Goal: Complete application form

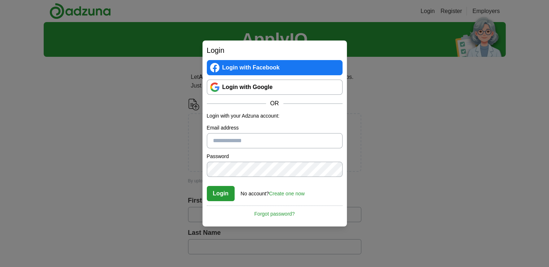
click at [284, 90] on link "Login with Google" at bounding box center [275, 86] width 136 height 15
click at [387, 139] on div "Login Login with Facebook Login with Google OR Login with your Adzuna account: …" at bounding box center [274, 133] width 549 height 267
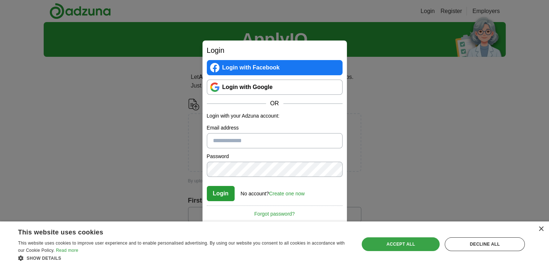
click at [416, 246] on div "Accept all" at bounding box center [401, 244] width 78 height 14
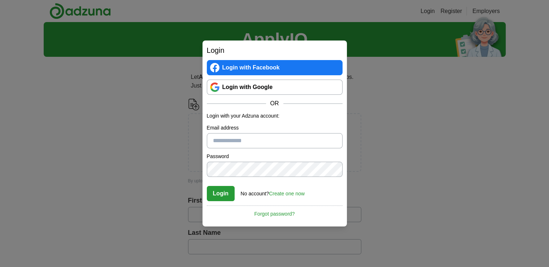
click at [269, 83] on link "Login with Google" at bounding box center [275, 86] width 136 height 15
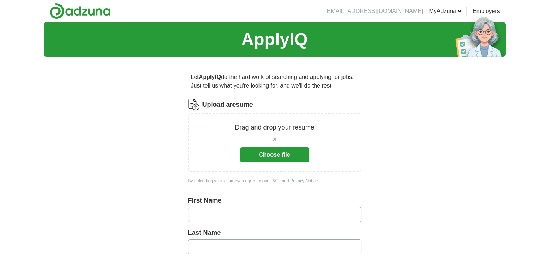
click at [286, 153] on button "Choose file" at bounding box center [274, 154] width 69 height 15
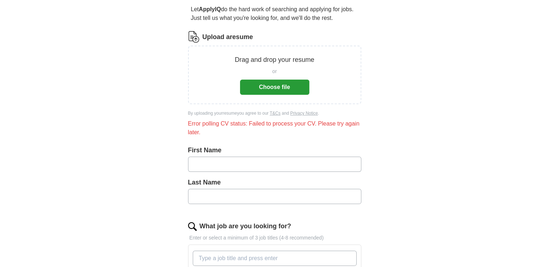
scroll to position [72, 0]
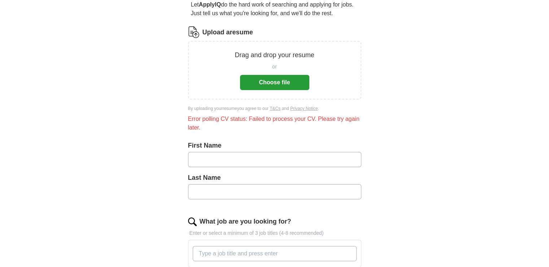
click at [261, 160] on input "text" at bounding box center [274, 159] width 173 height 15
type input "********"
type input "*****"
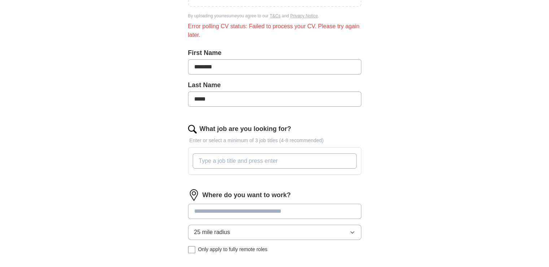
scroll to position [181, 0]
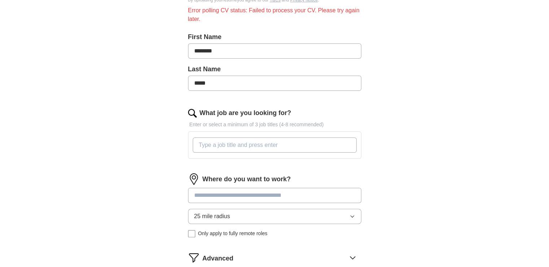
click at [242, 147] on input "What job are you looking for?" at bounding box center [275, 144] width 164 height 15
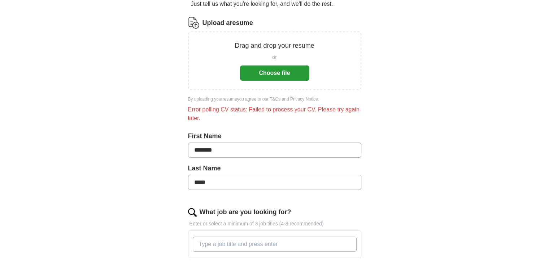
scroll to position [72, 0]
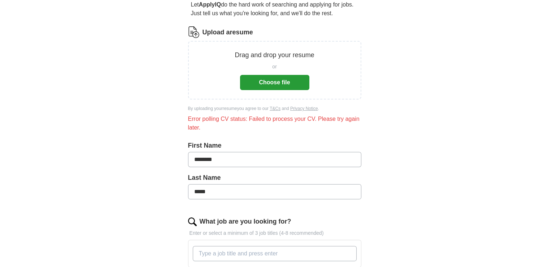
click at [272, 84] on button "Choose file" at bounding box center [274, 82] width 69 height 15
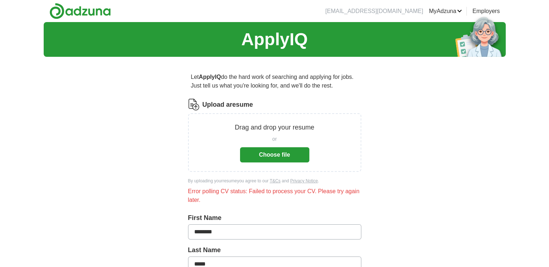
scroll to position [36, 0]
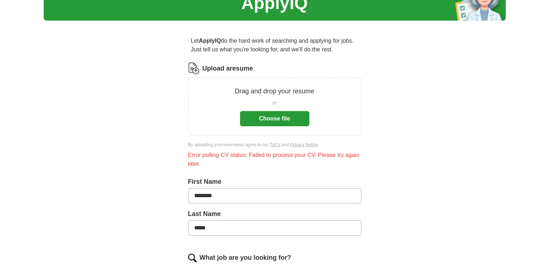
click at [275, 122] on button "Choose file" at bounding box center [274, 118] width 69 height 15
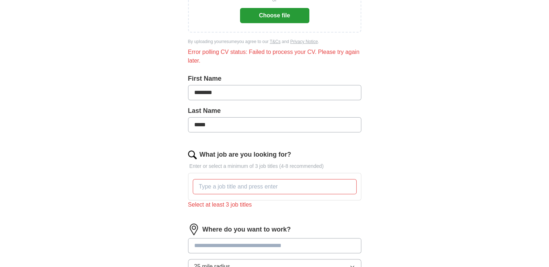
scroll to position [145, 0]
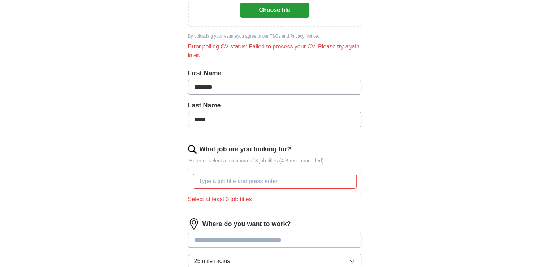
click at [240, 180] on input "What job are you looking for?" at bounding box center [275, 180] width 164 height 15
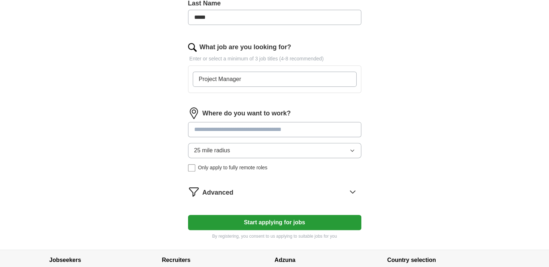
scroll to position [253, 0]
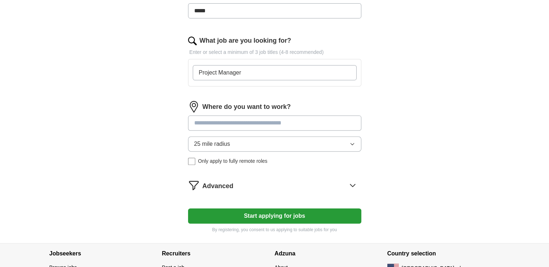
type input "Project Manager"
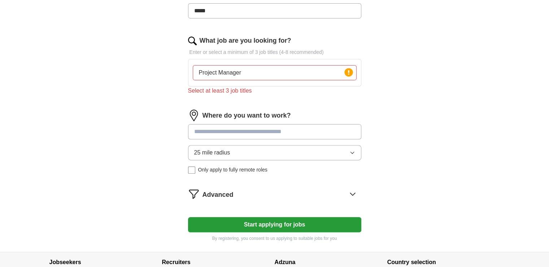
click at [285, 124] on input at bounding box center [274, 131] width 173 height 15
click at [266, 76] on input "Project Manager" at bounding box center [275, 72] width 164 height 15
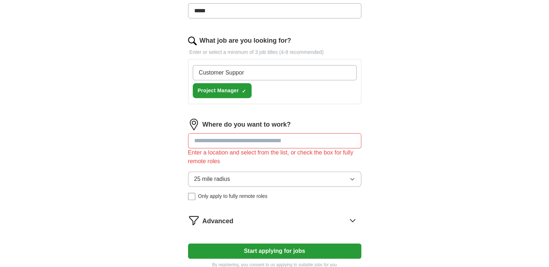
type input "Customer Support"
type input "Upwork Bidder"
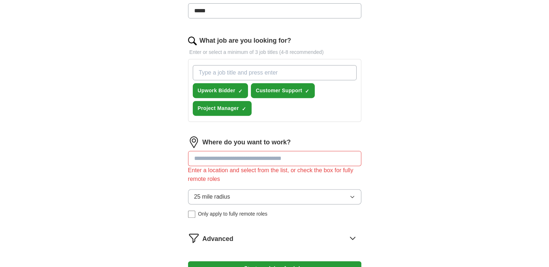
type input "C"
type input "Assistant"
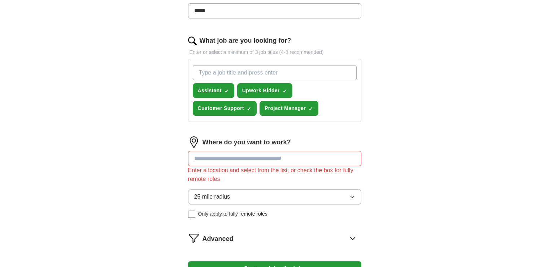
click at [307, 154] on input at bounding box center [274, 158] width 173 height 15
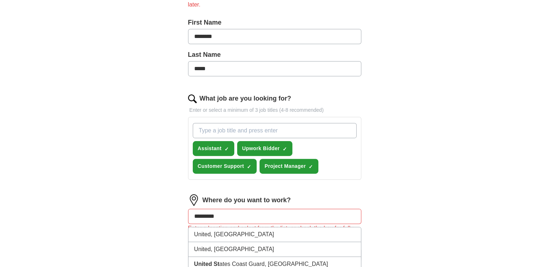
scroll to position [217, 0]
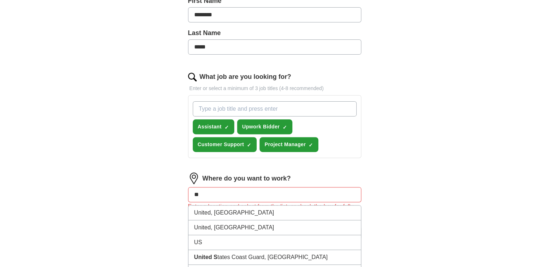
type input "*"
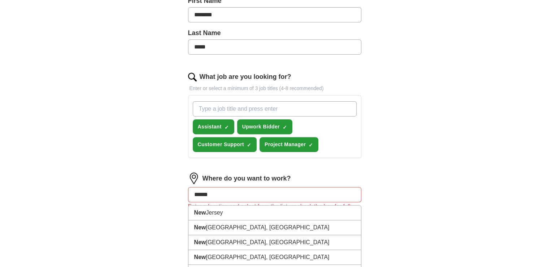
type input "*******"
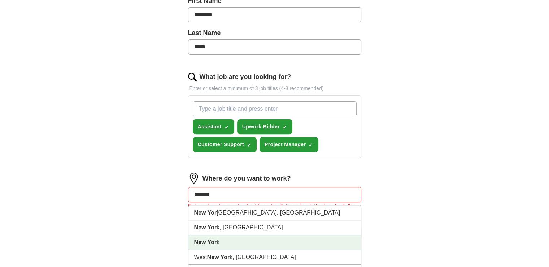
click at [218, 245] on li "New Yor k" at bounding box center [275, 242] width 173 height 15
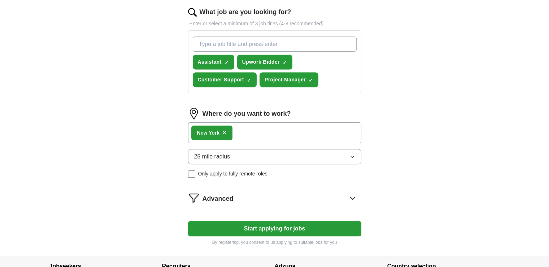
scroll to position [289, 0]
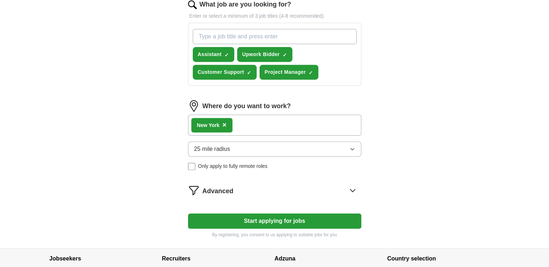
click at [332, 151] on button "25 mile radius" at bounding box center [274, 148] width 173 height 15
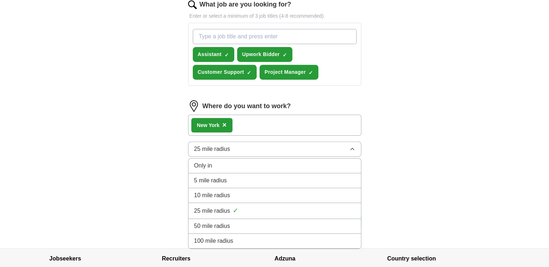
click at [272, 238] on div "100 mile radius" at bounding box center [274, 240] width 161 height 9
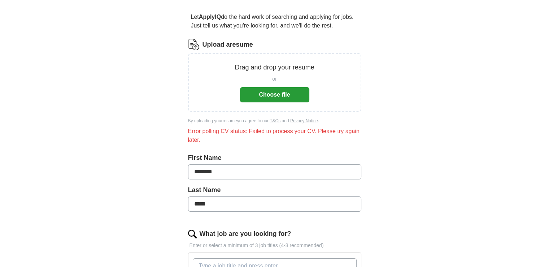
scroll to position [36, 0]
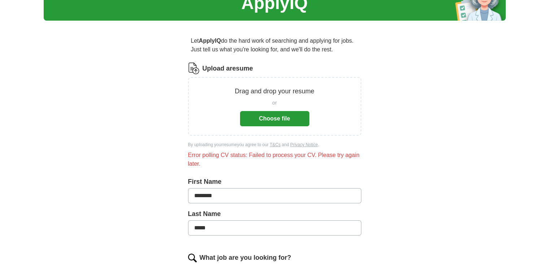
click at [271, 116] on button "Choose file" at bounding box center [274, 118] width 69 height 15
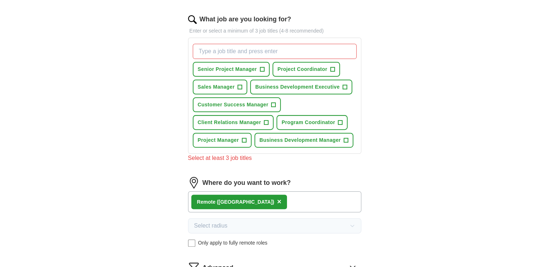
scroll to position [217, 0]
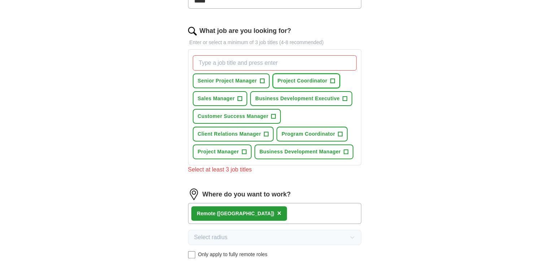
click at [332, 81] on span "+" at bounding box center [333, 81] width 4 height 6
click at [270, 116] on button "Customer Success Manager +" at bounding box center [237, 116] width 89 height 15
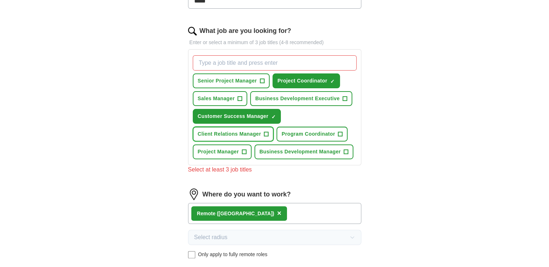
click at [266, 131] on span "+" at bounding box center [266, 134] width 4 height 6
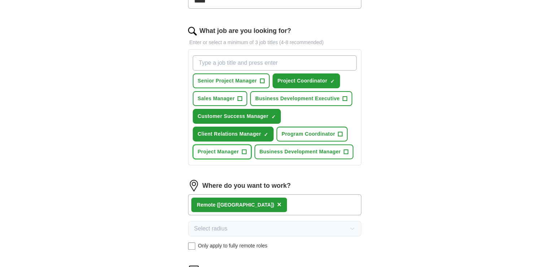
click at [240, 150] on button "Project Manager +" at bounding box center [222, 151] width 59 height 15
click at [328, 135] on span "Program Coordinator" at bounding box center [308, 134] width 53 height 8
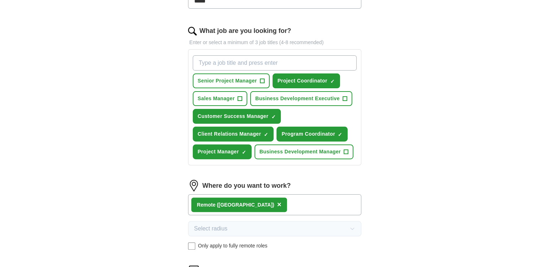
click at [249, 62] on input "What job are you looking for?" at bounding box center [275, 62] width 164 height 15
type input "Upwork Bidder"
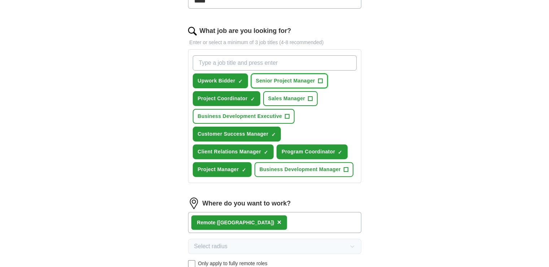
click at [319, 81] on span "+" at bounding box center [320, 81] width 4 height 6
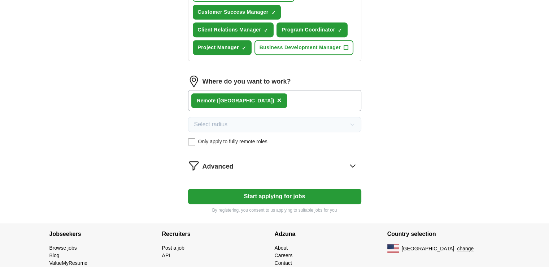
scroll to position [365, 0]
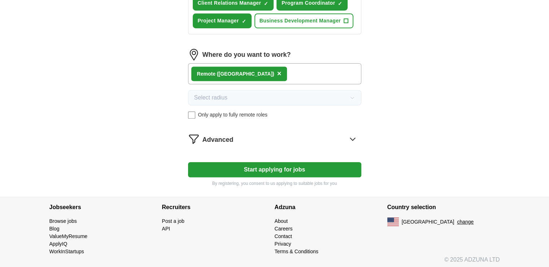
click at [315, 165] on button "Start applying for jobs" at bounding box center [274, 169] width 173 height 15
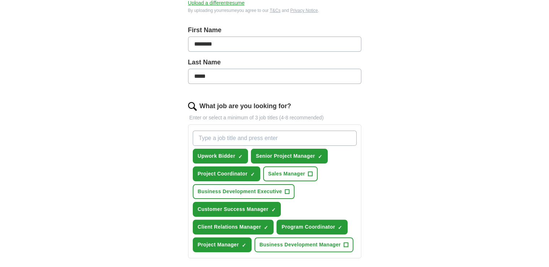
scroll to position [0, 0]
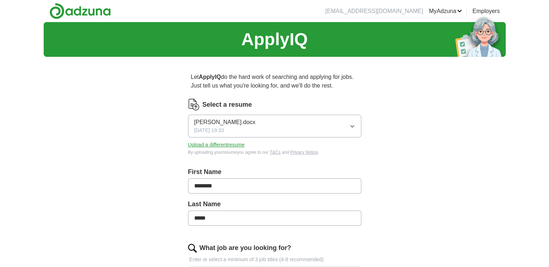
select select "**"
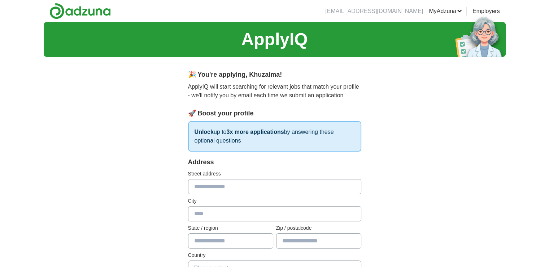
click at [241, 184] on input "text" at bounding box center [274, 186] width 173 height 15
type input "**********"
type input "*****"
select select "**"
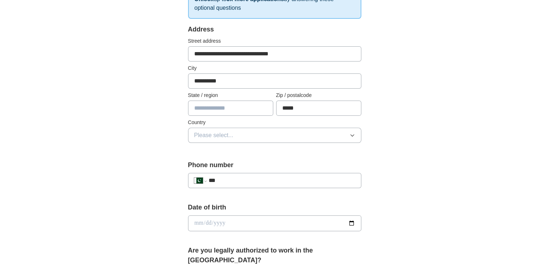
scroll to position [70, 0]
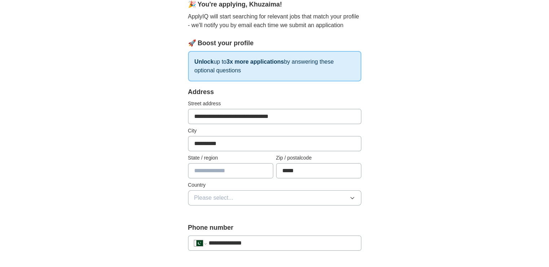
type input "**********"
click at [239, 175] on input "text" at bounding box center [230, 170] width 85 height 15
type input "******"
click at [230, 195] on span "Please select..." at bounding box center [213, 197] width 39 height 9
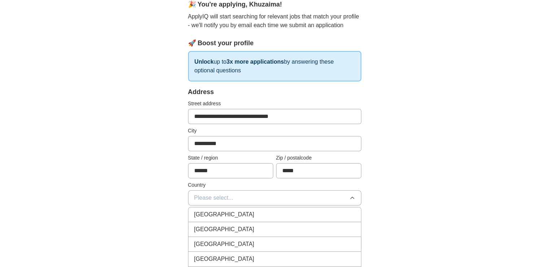
click at [230, 195] on span "Please select..." at bounding box center [213, 197] width 39 height 9
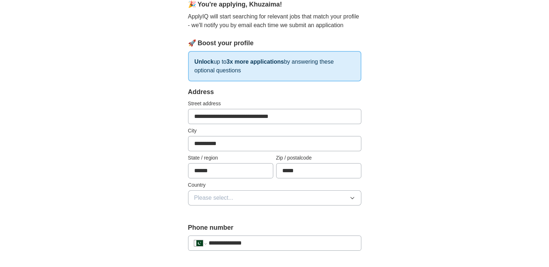
click at [221, 191] on button "Please select..." at bounding box center [274, 197] width 173 height 15
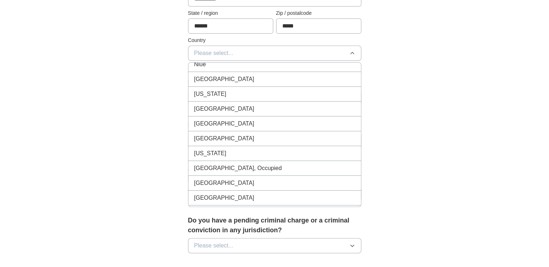
scroll to position [2457, 0]
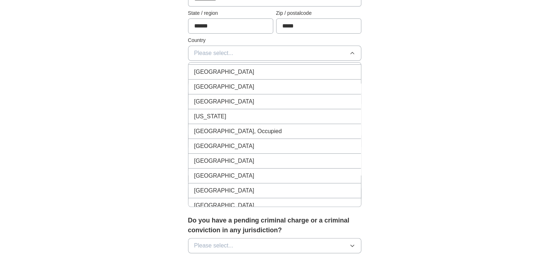
click at [249, 97] on div "[GEOGRAPHIC_DATA]" at bounding box center [274, 101] width 161 height 9
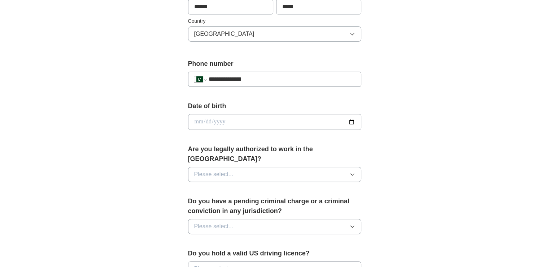
scroll to position [251, 0]
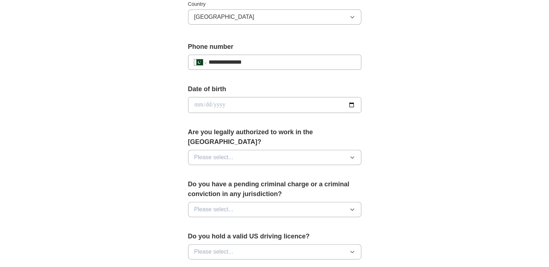
click at [354, 104] on input "date" at bounding box center [274, 105] width 173 height 16
type input "**********"
click at [220, 153] on span "Please select..." at bounding box center [213, 157] width 39 height 9
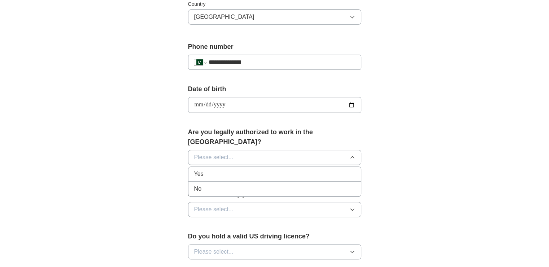
click at [219, 184] on div "No" at bounding box center [274, 188] width 161 height 9
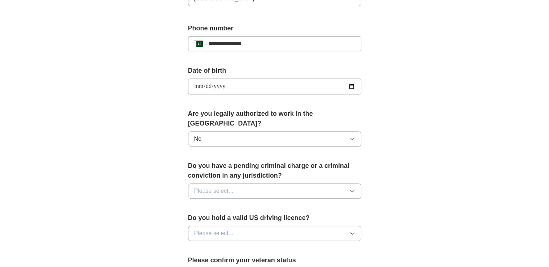
scroll to position [287, 0]
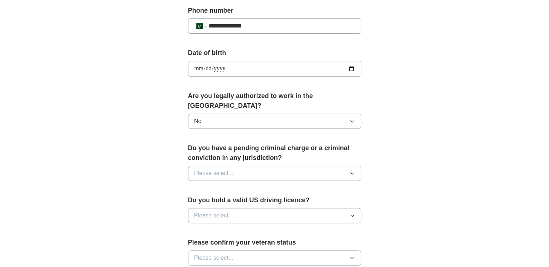
click at [248, 165] on button "Please select..." at bounding box center [274, 172] width 173 height 15
click at [217, 200] on div "No" at bounding box center [274, 204] width 161 height 9
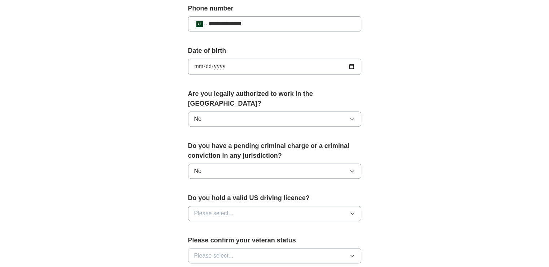
scroll to position [359, 0]
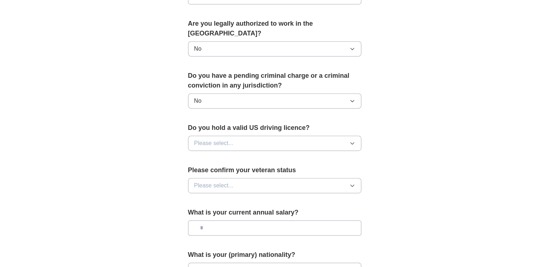
click at [241, 135] on button "Please select..." at bounding box center [274, 142] width 173 height 15
click at [225, 170] on div "No" at bounding box center [274, 174] width 161 height 9
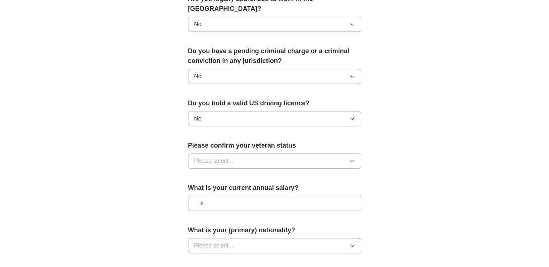
scroll to position [395, 0]
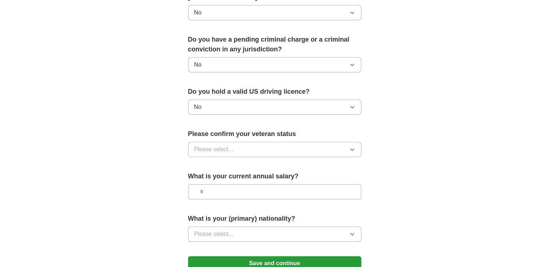
click at [241, 142] on button "Please select..." at bounding box center [274, 149] width 173 height 15
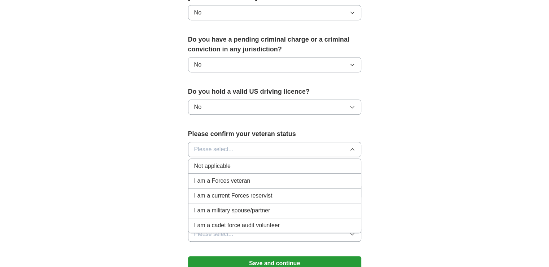
click at [235, 161] on div "Not applicable" at bounding box center [274, 165] width 161 height 9
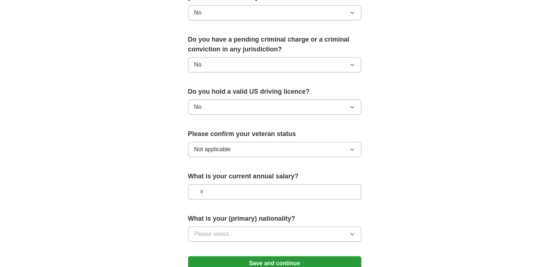
scroll to position [431, 0]
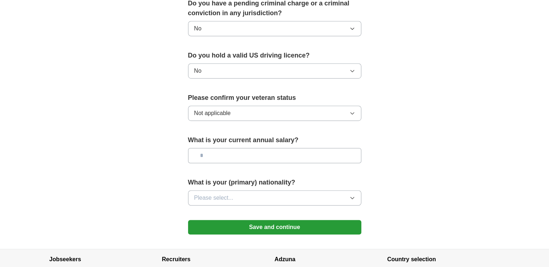
click at [238, 148] on input "text" at bounding box center [274, 155] width 173 height 15
type input "***"
click at [259, 190] on button "Please select..." at bounding box center [274, 197] width 173 height 15
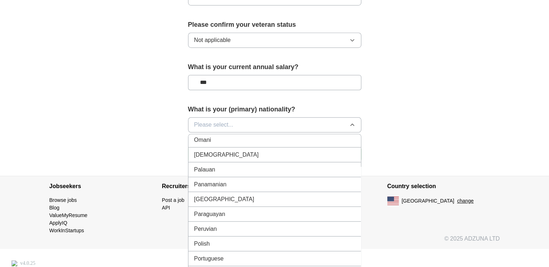
scroll to position [1987, 0]
click at [234, 150] on div "[DEMOGRAPHIC_DATA]" at bounding box center [274, 154] width 161 height 9
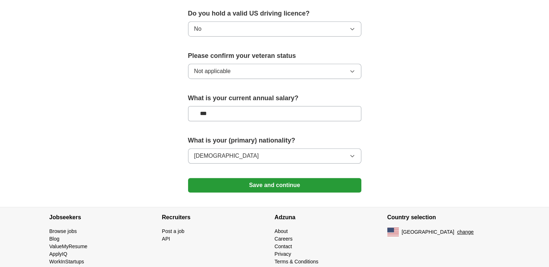
scroll to position [474, 0]
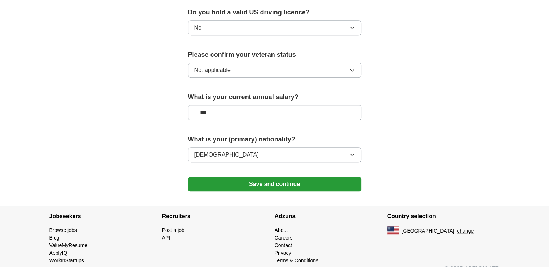
click at [278, 177] on button "Save and continue" at bounding box center [274, 184] width 173 height 14
